Goal: Task Accomplishment & Management: Manage account settings

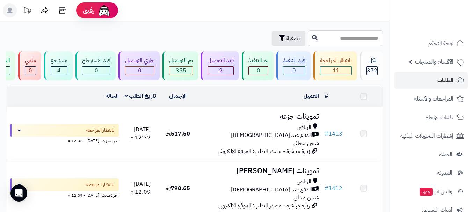
scroll to position [35, 0]
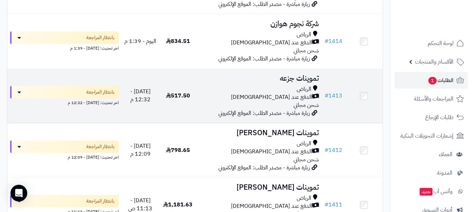
scroll to position [210, 0]
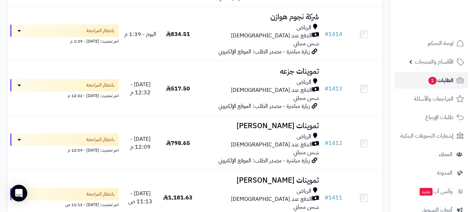
click at [422, 81] on link "الطلبات 1" at bounding box center [431, 80] width 73 height 17
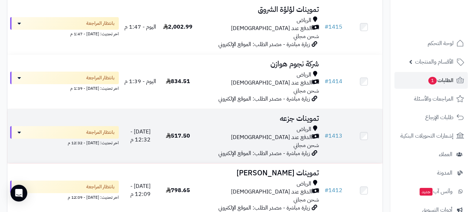
scroll to position [175, 0]
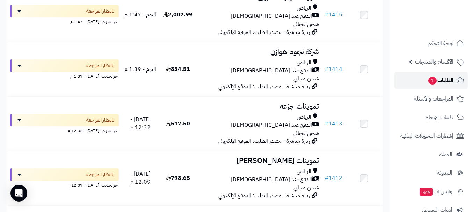
click at [428, 79] on span "1" at bounding box center [432, 81] width 9 height 8
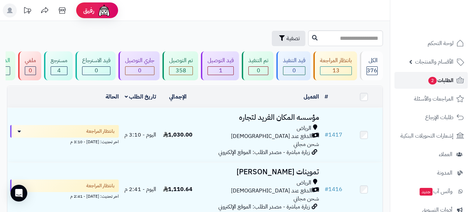
click at [424, 80] on link "الطلبات 2" at bounding box center [431, 80] width 73 height 17
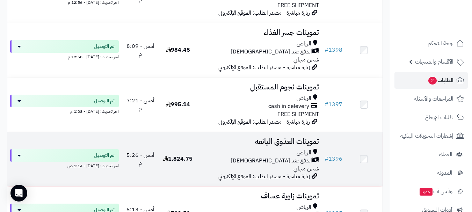
scroll to position [1154, 0]
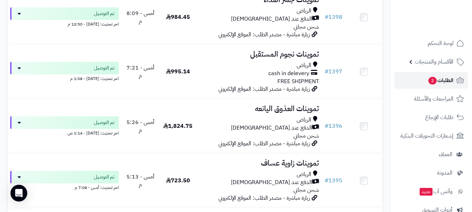
click at [442, 82] on span "الطلبات 2" at bounding box center [441, 81] width 26 height 10
